Goal: Understand process/instructions

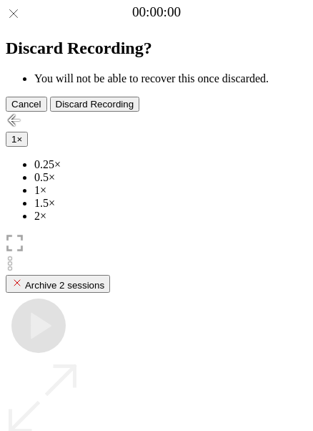
scroll to position [123, 0]
